Goal: Task Accomplishment & Management: Use online tool/utility

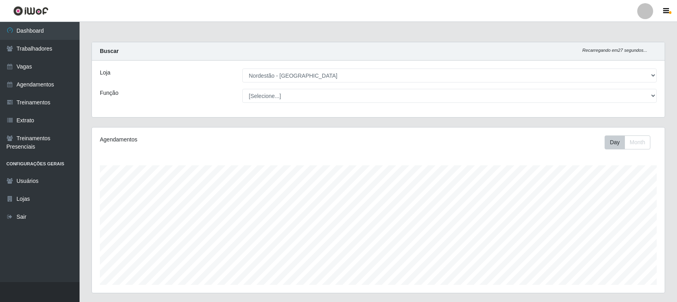
select select "420"
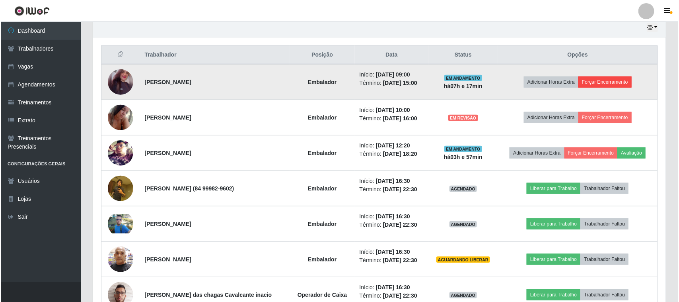
scroll to position [166, 573]
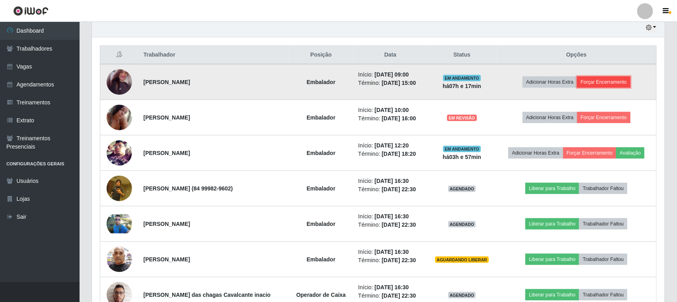
click at [598, 82] on button "Forçar Encerramento" at bounding box center [603, 81] width 53 height 11
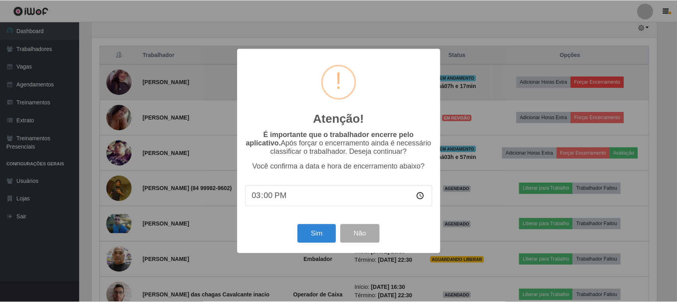
scroll to position [166, 568]
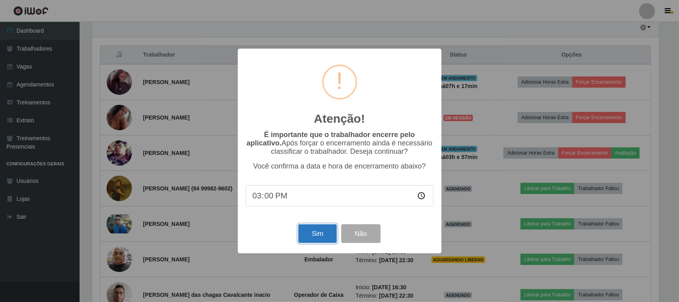
click at [317, 236] on button "Sim" at bounding box center [317, 233] width 39 height 19
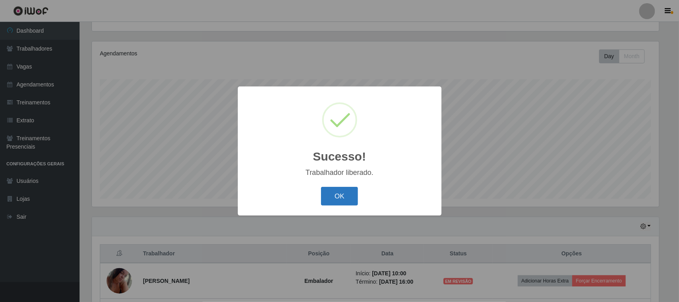
click at [338, 197] on button "OK" at bounding box center [339, 196] width 37 height 19
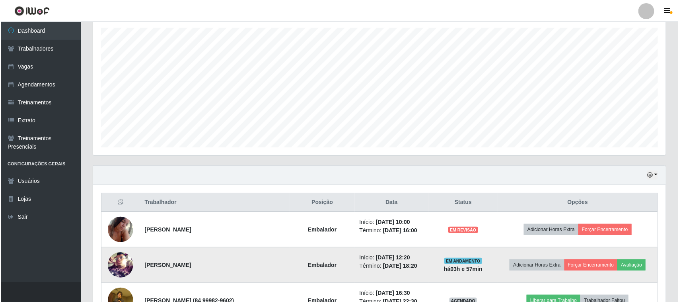
scroll to position [185, 0]
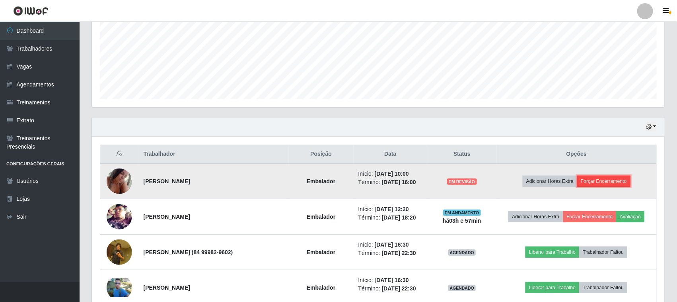
click at [605, 182] on button "Forçar Encerramento" at bounding box center [603, 181] width 53 height 11
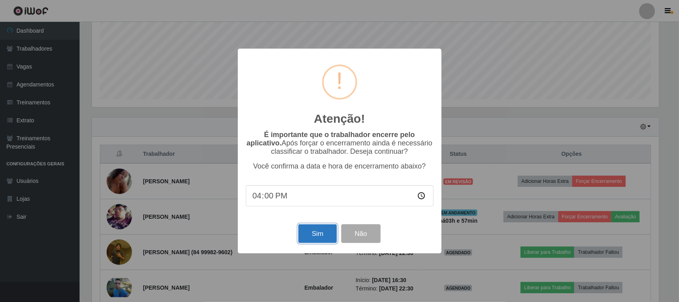
click at [325, 232] on button "Sim" at bounding box center [317, 233] width 39 height 19
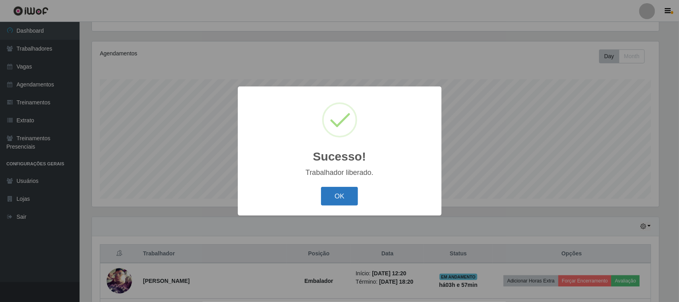
click at [345, 197] on button "OK" at bounding box center [339, 196] width 37 height 19
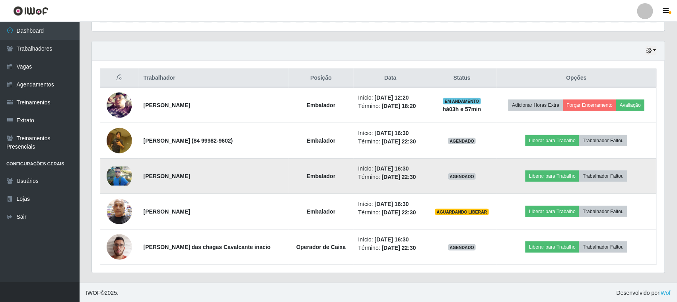
scroll to position [263, 0]
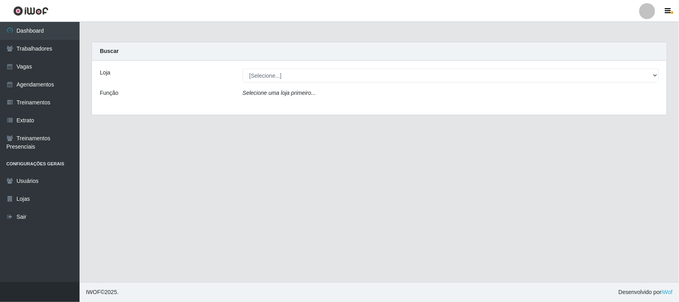
click at [288, 77] on select "[Selecione...] Nordestão - [GEOGRAPHIC_DATA]" at bounding box center [451, 75] width 416 height 14
select select "420"
click at [243, 68] on select "[Selecione...] Nordestão - Santa Catarina" at bounding box center [451, 75] width 416 height 14
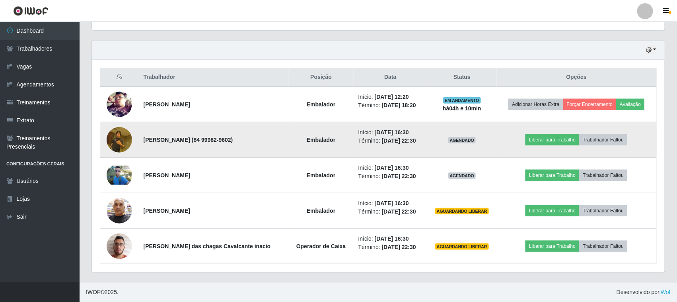
scroll to position [397806, 397398]
click at [547, 140] on button "Liberar para Trabalho" at bounding box center [553, 139] width 54 height 11
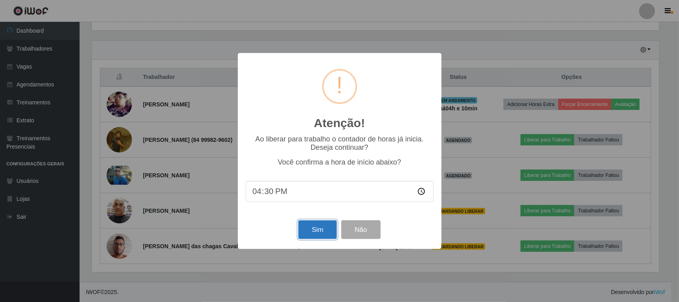
click at [307, 228] on button "Sim" at bounding box center [317, 229] width 39 height 19
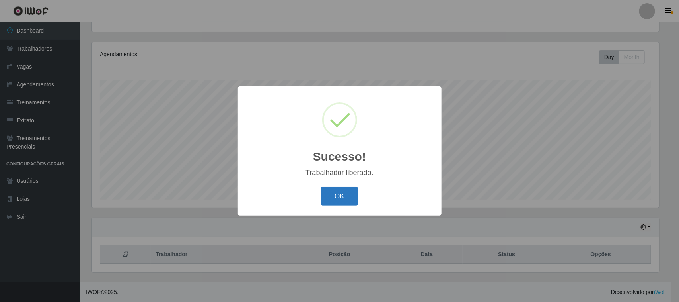
click at [339, 188] on button "OK" at bounding box center [339, 196] width 37 height 19
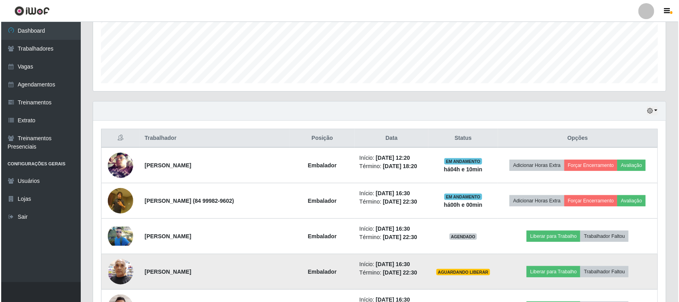
scroll to position [263, 0]
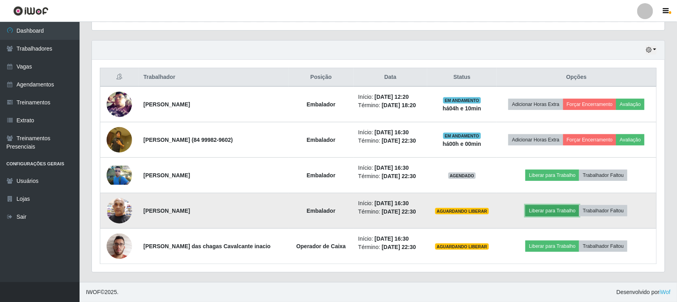
click at [550, 212] on button "Liberar para Trabalho" at bounding box center [553, 210] width 54 height 11
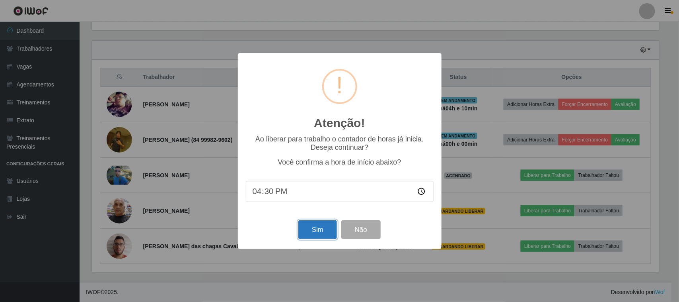
click at [319, 227] on button "Sim" at bounding box center [317, 229] width 39 height 19
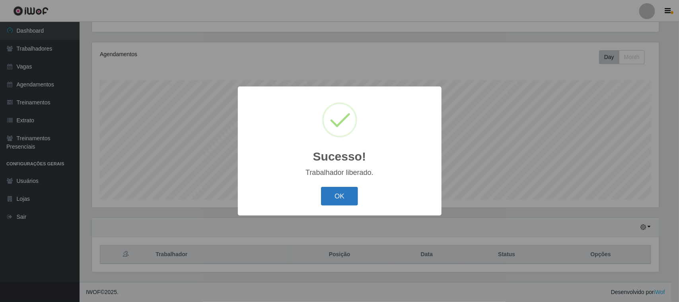
click at [341, 191] on button "OK" at bounding box center [339, 196] width 37 height 19
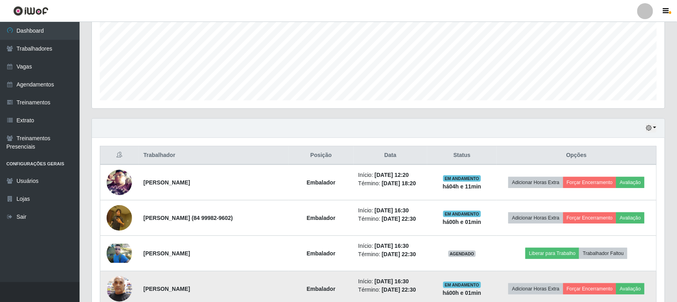
scroll to position [263, 0]
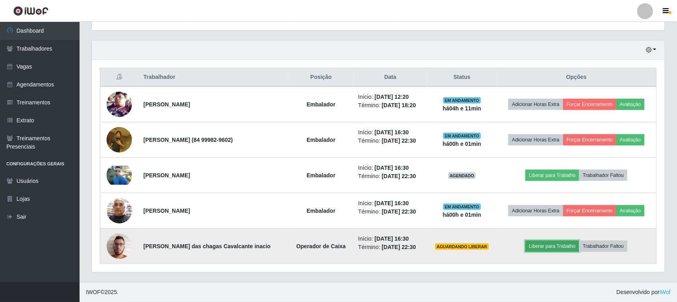
click at [550, 244] on button "Liberar para Trabalho" at bounding box center [553, 245] width 54 height 11
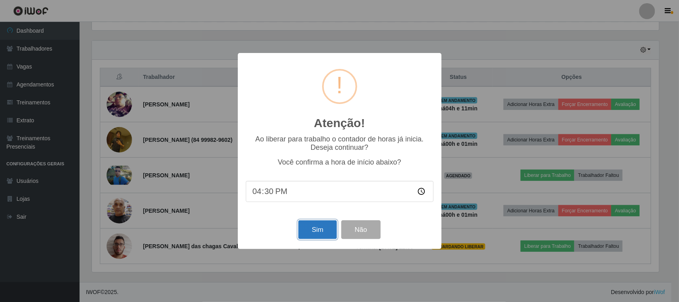
click at [310, 228] on button "Sim" at bounding box center [317, 229] width 39 height 19
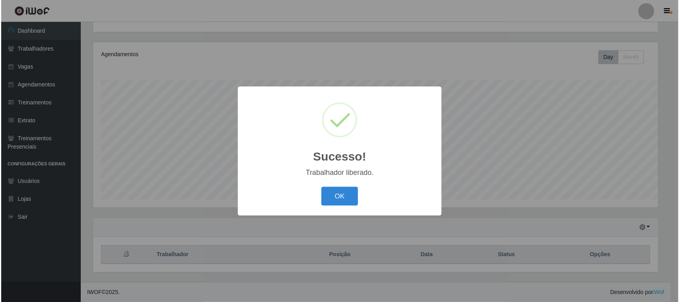
scroll to position [0, 0]
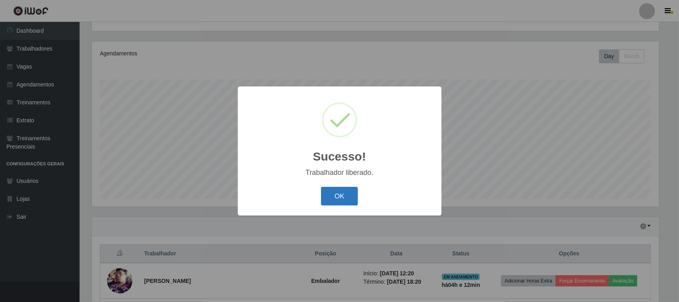
click at [347, 194] on button "OK" at bounding box center [339, 196] width 37 height 19
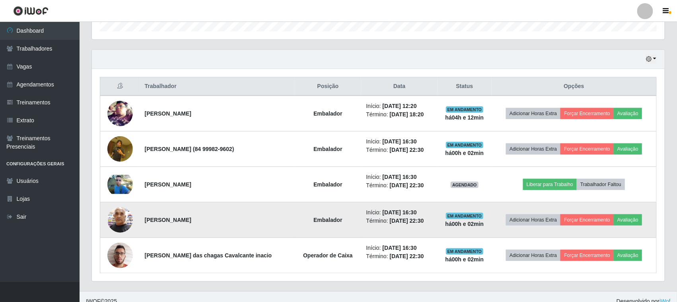
scroll to position [263, 0]
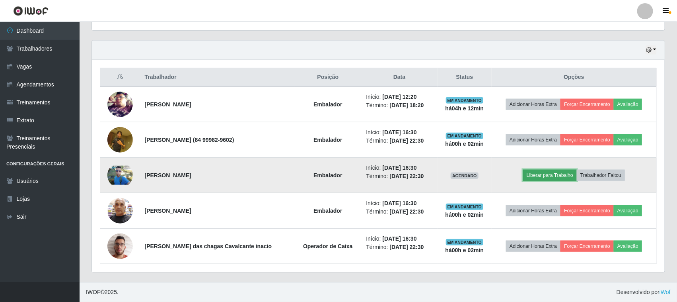
click at [538, 176] on button "Liberar para Trabalho" at bounding box center [550, 175] width 54 height 11
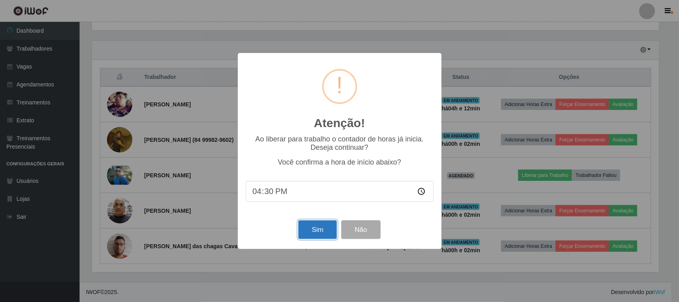
click at [319, 231] on button "Sim" at bounding box center [317, 229] width 39 height 19
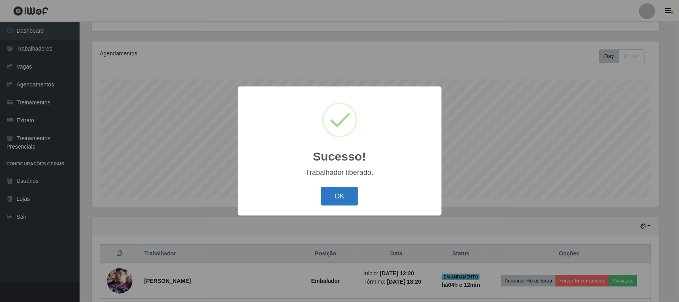
click at [329, 198] on button "OK" at bounding box center [339, 196] width 37 height 19
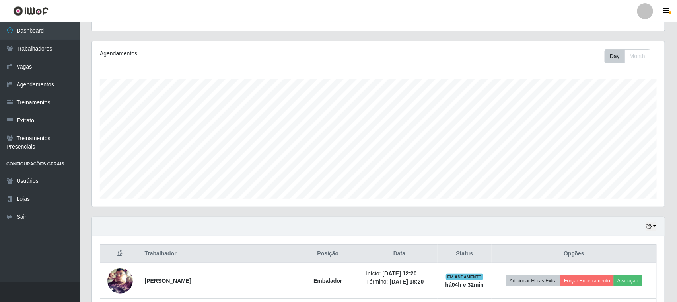
scroll to position [263, 0]
